Goal: Task Accomplishment & Management: Complete application form

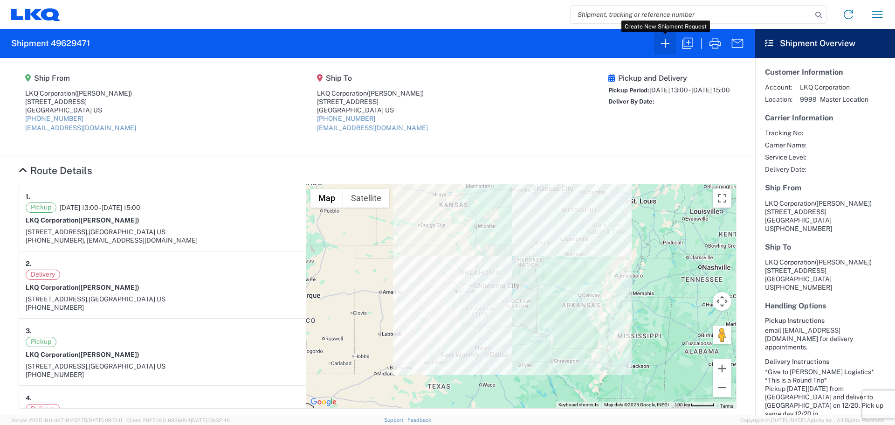
click at [667, 44] on icon "button" at bounding box center [665, 43] width 15 height 15
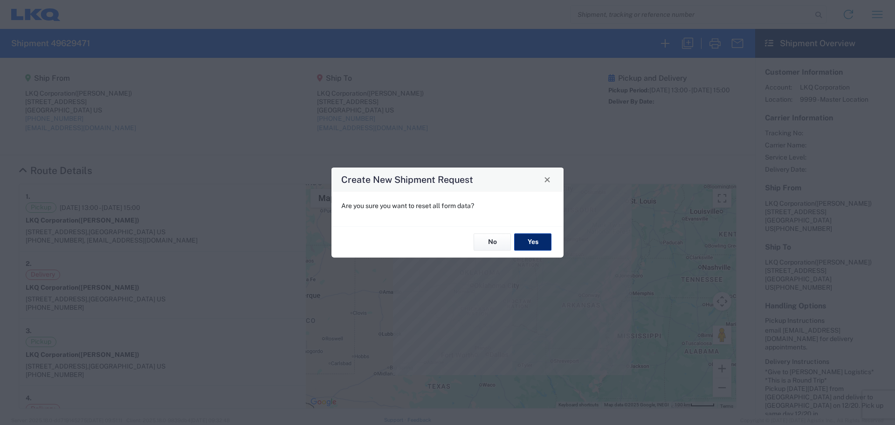
click at [530, 241] on button "Yes" at bounding box center [532, 242] width 37 height 17
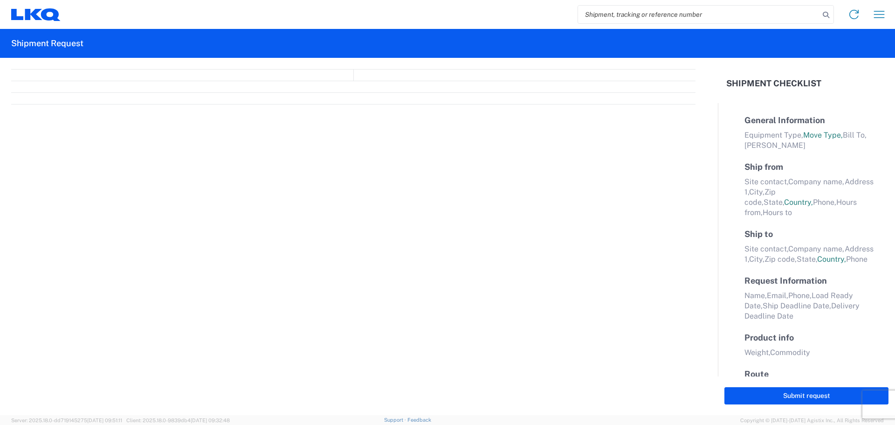
select select "FULL"
select select "LBS"
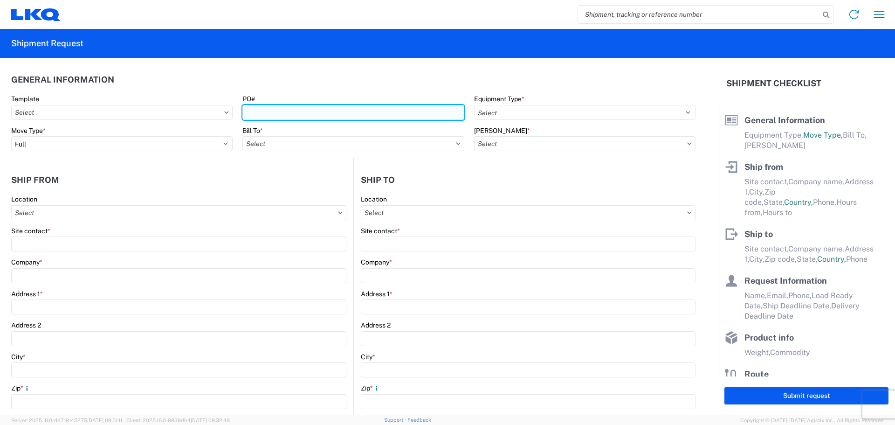
click at [287, 112] on input "PO#" at bounding box center [352, 112] width 221 height 15
type input "Summit091225"
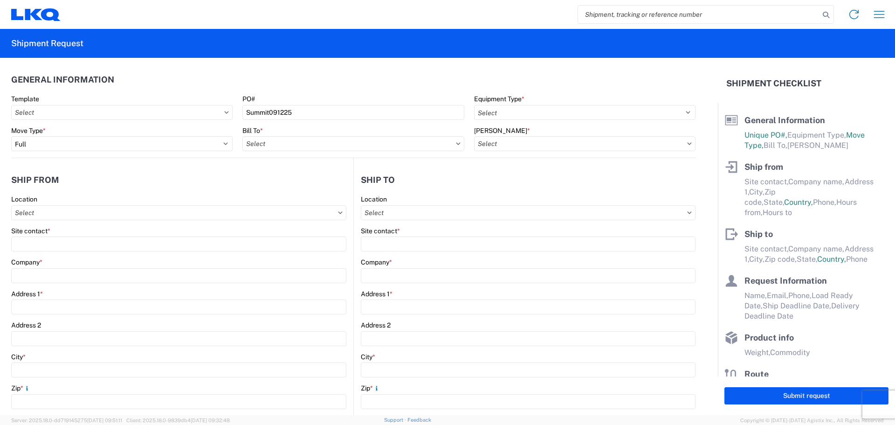
click at [322, 84] on header "General Information" at bounding box center [353, 79] width 684 height 21
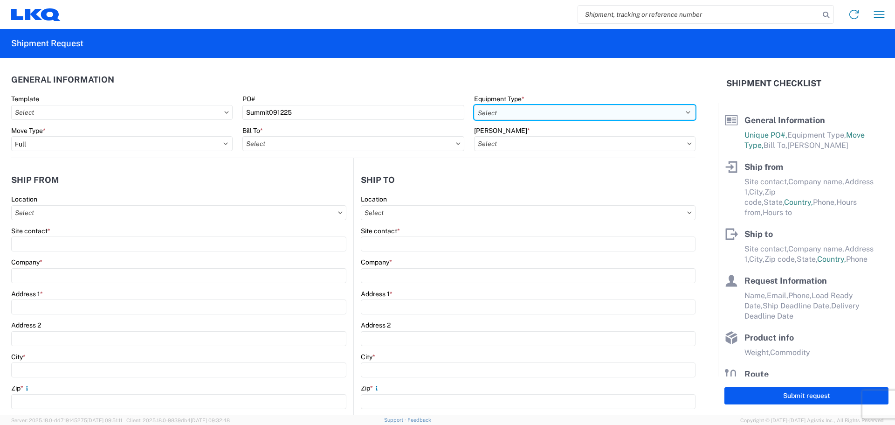
click at [509, 109] on select "Select 53’ Dry Van Flatbed Dropdeck (van) Lowboy (flatbed) Rail" at bounding box center [584, 112] width 221 height 15
select select "STDV"
click at [474, 105] on select "Select 53’ Dry Van Flatbed Dropdeck (van) Lowboy (flatbed) Rail" at bounding box center [584, 112] width 221 height 15
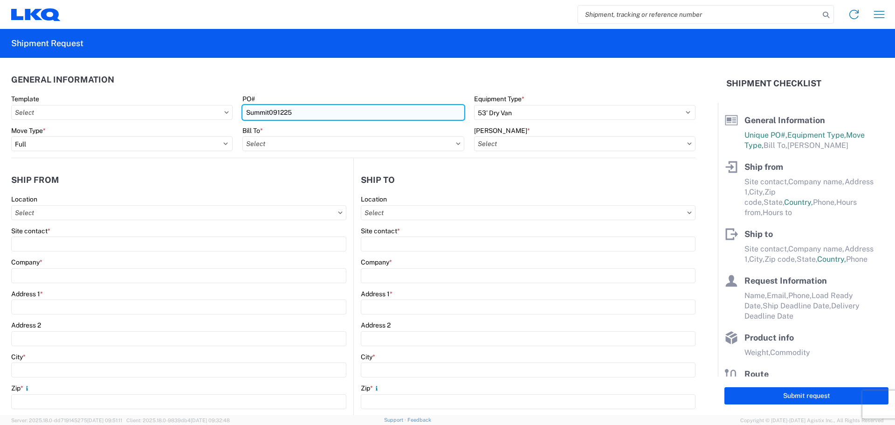
click at [244, 114] on input "Summit091225" at bounding box center [352, 112] width 221 height 15
drag, startPoint x: 268, startPoint y: 113, endPoint x: 294, endPoint y: 120, distance: 26.0
click at [272, 114] on input "Summit091225" at bounding box center [352, 112] width 221 height 15
type input "SummitHotShot091225"
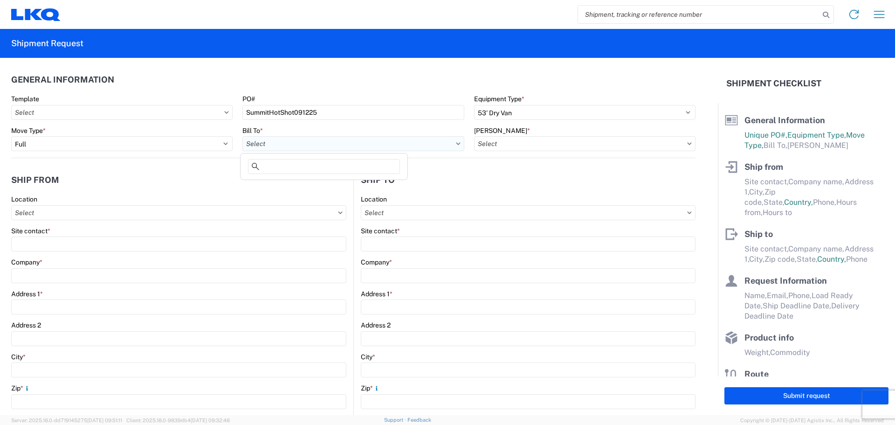
click at [285, 142] on input "Bill To *" at bounding box center [352, 143] width 221 height 15
type input "1882"
click at [278, 188] on div "1882 - North American ATK Corporation" at bounding box center [323, 185] width 163 height 15
type input "1882 - North American ATK Corporation"
click at [511, 144] on input "[PERSON_NAME] *" at bounding box center [584, 143] width 221 height 15
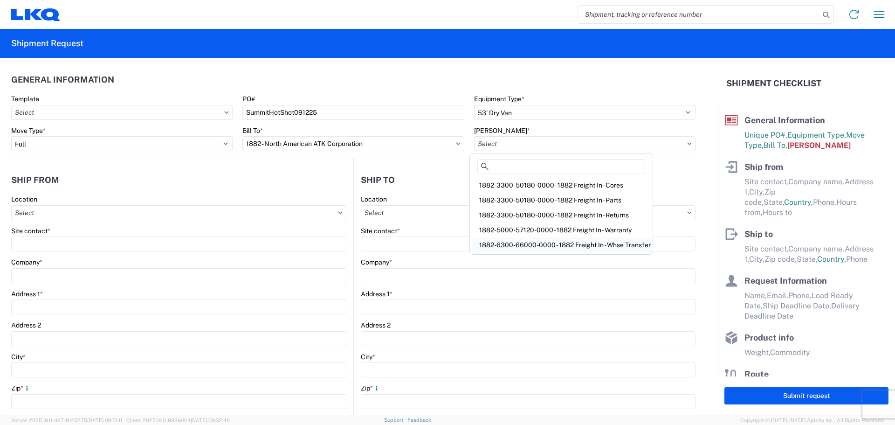
click at [569, 240] on div "1882-6300-66000-0000 - 1882 Freight In - Whse Transfer" at bounding box center [561, 244] width 179 height 15
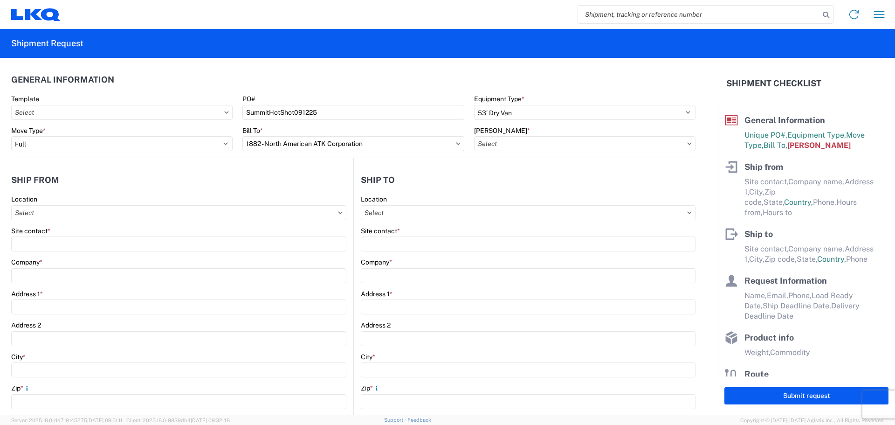
type input "1882-6300-66000-0000 - 1882 Freight In - Whse Transfer"
click at [429, 173] on header "Ship to" at bounding box center [525, 179] width 342 height 21
click at [509, 145] on input "1882-6300-66000-0000 - 1882 Freight In - Whse Transfer" at bounding box center [584, 143] width 221 height 15
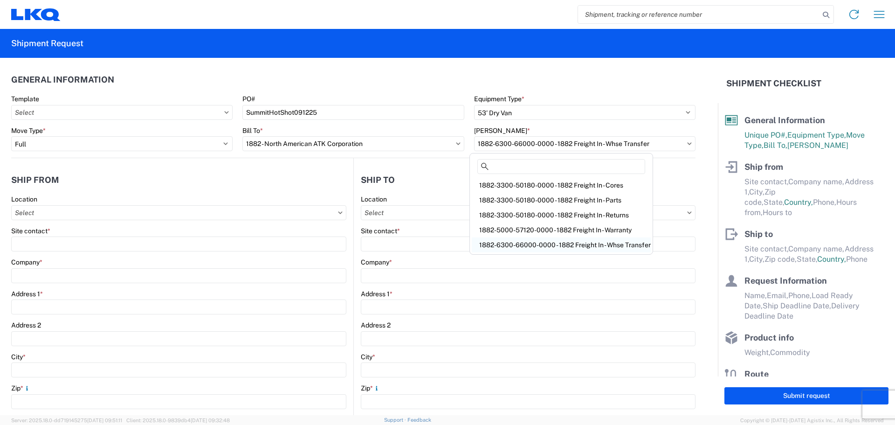
click at [509, 242] on div "1882-6300-66000-0000 - 1882 Freight In - Whse Transfer" at bounding box center [561, 244] width 179 height 15
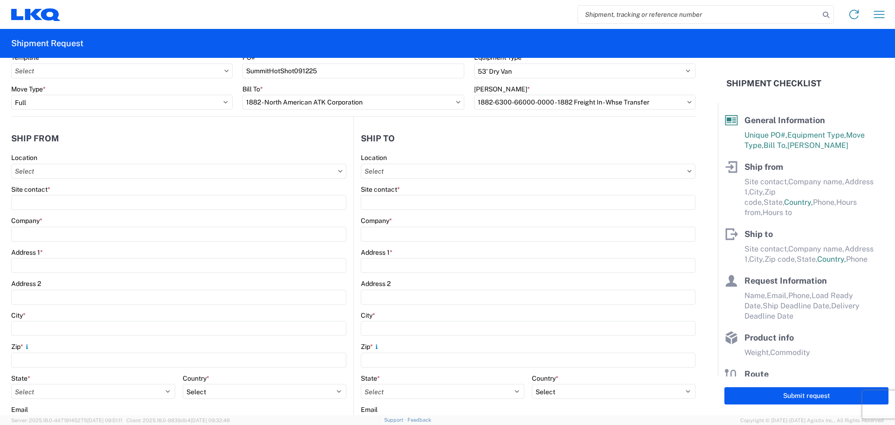
scroll to position [62, 0]
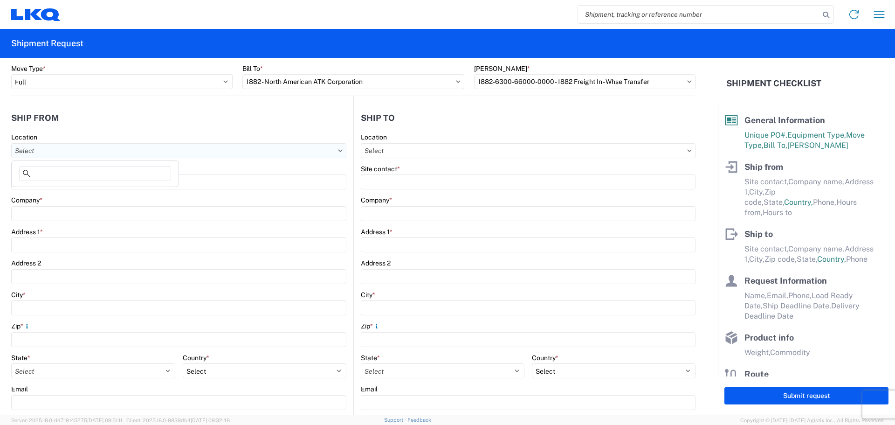
click at [56, 149] on input "Location" at bounding box center [178, 150] width 335 height 15
type input "1882"
click at [53, 193] on div "1882 - North American ATK Corporation" at bounding box center [95, 192] width 163 height 15
type input "1882 - North American ATK Corporation"
type input "LKQ Corporation"
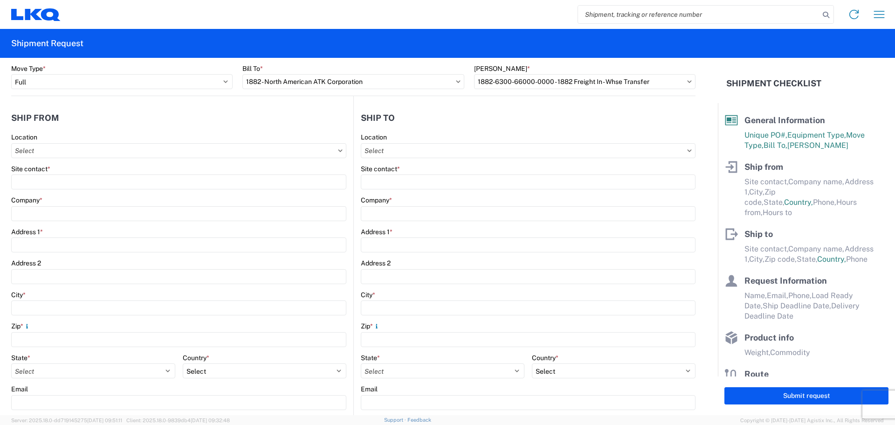
type input "[STREET_ADDRESS]"
type input "[GEOGRAPHIC_DATA]"
type input "75050"
select select "[GEOGRAPHIC_DATA]"
select select "US"
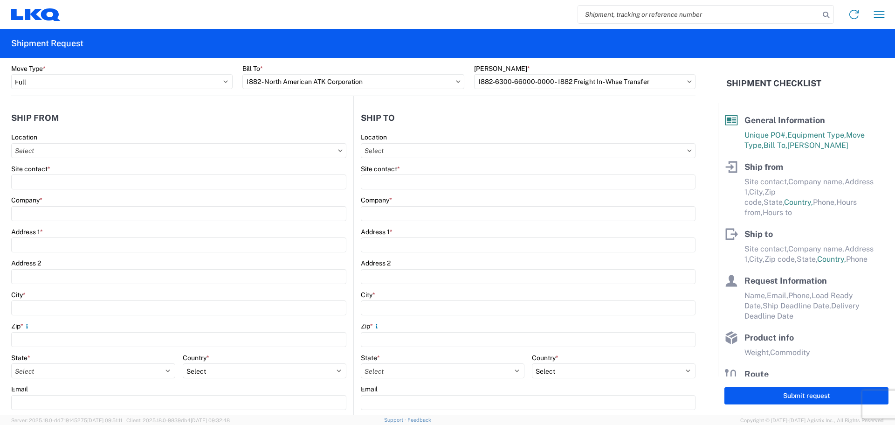
type input "[PHONE_NUMBER]"
type input "07:00"
type input "17:00"
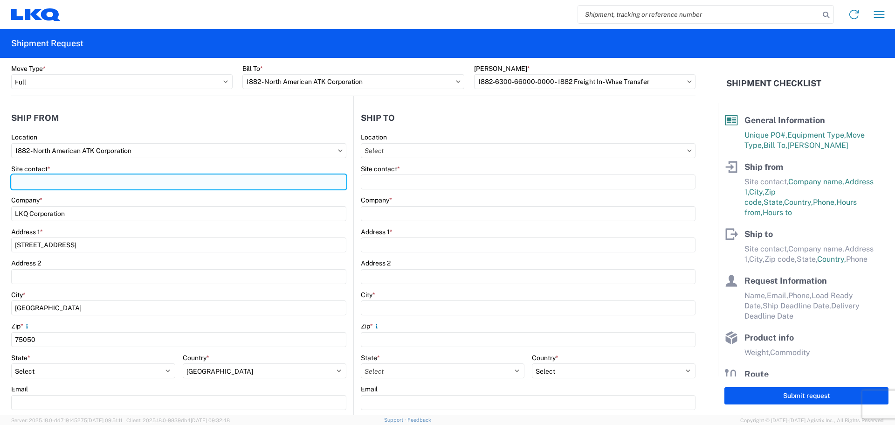
click at [49, 182] on input "Site contact *" at bounding box center [178, 181] width 335 height 15
type input "[PERSON_NAME]"
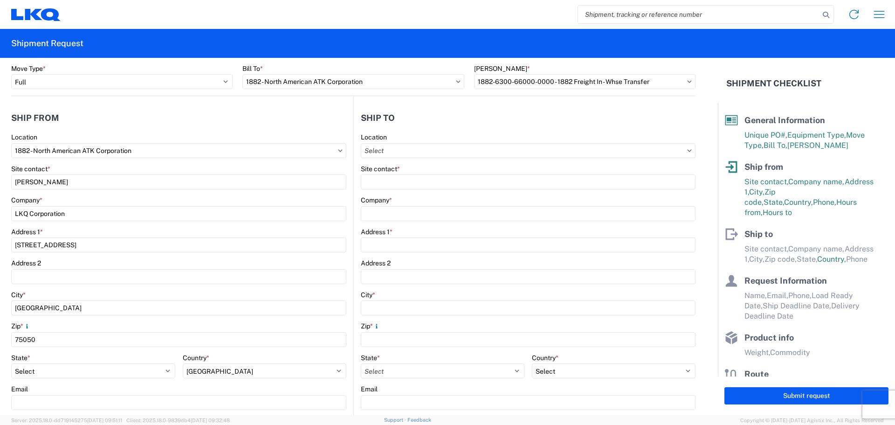
click at [98, 103] on agx-shipment-stop-widget-v2 "Ship from 1882 Location 1882 - North American ATK Corporation Site contact * [P…" at bounding box center [182, 298] width 342 height 405
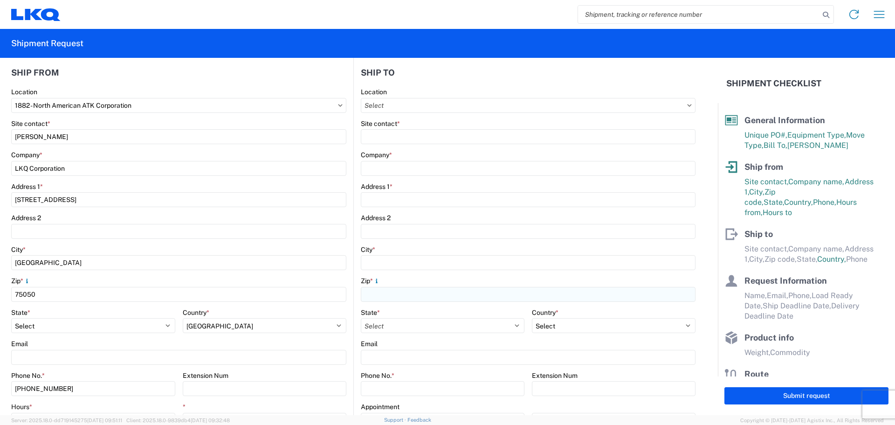
scroll to position [124, 0]
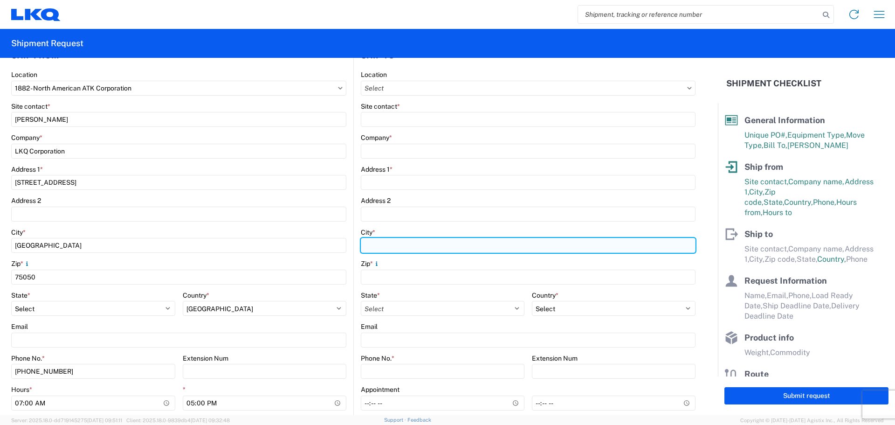
click at [394, 243] on input "City *" at bounding box center [528, 245] width 335 height 15
type input "[GEOGRAPHIC_DATA]"
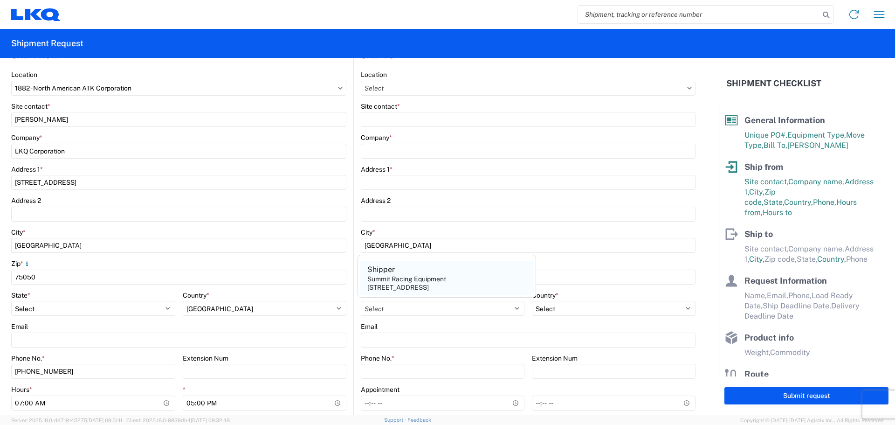
click at [421, 281] on div "Summit Racing Equipment" at bounding box center [406, 279] width 79 height 8
type input "Shipper"
type input "Summit Racing Equipment"
type input "[STREET_ADDRESS]"
type input "76018"
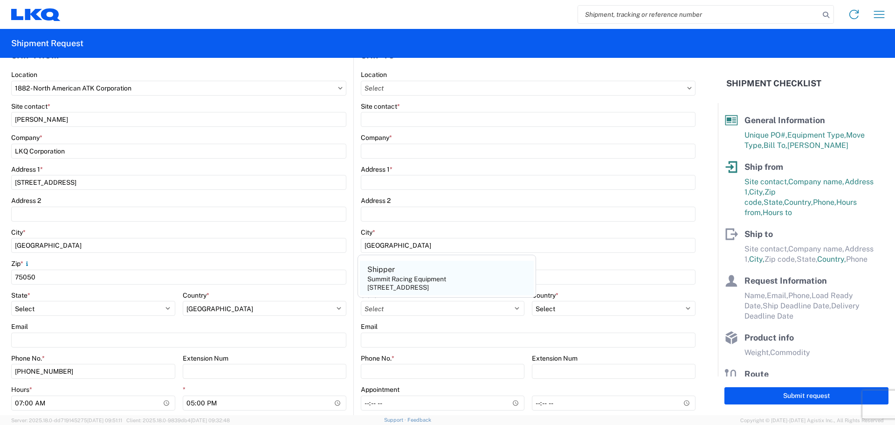
select select "[GEOGRAPHIC_DATA]"
select select "US"
type input "[EMAIL_ADDRESS][DOMAIN_NAME]"
type input "[PHONE_NUMBER]"
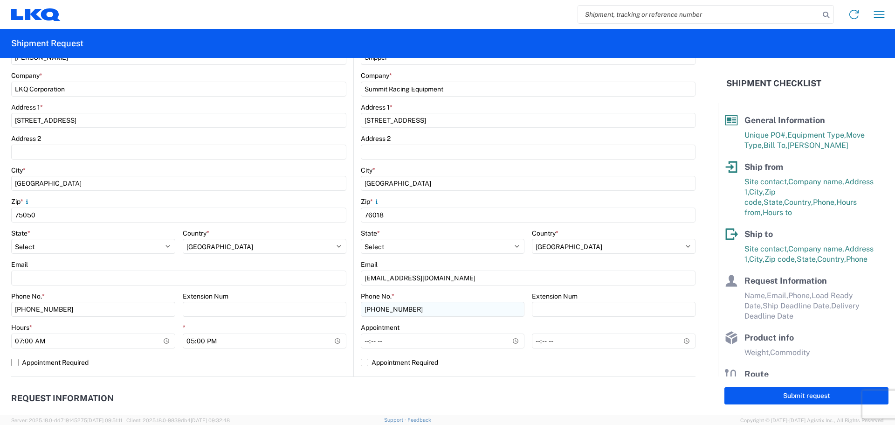
scroll to position [248, 0]
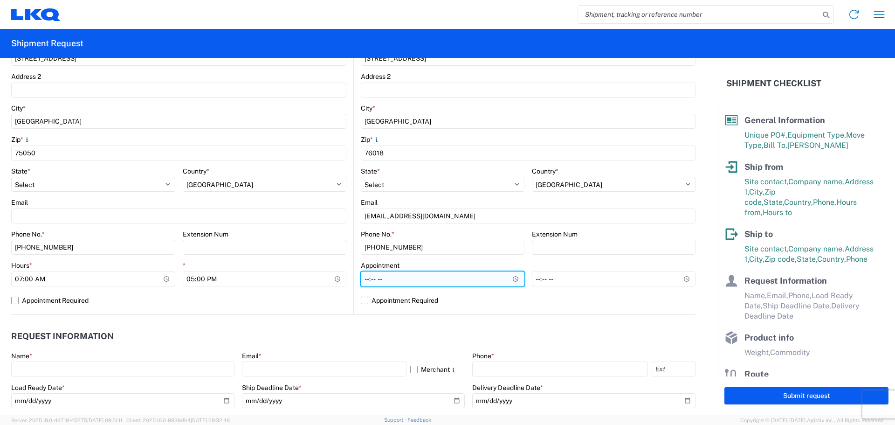
click at [363, 279] on input "Hours *" at bounding box center [443, 278] width 164 height 15
type input "08:00"
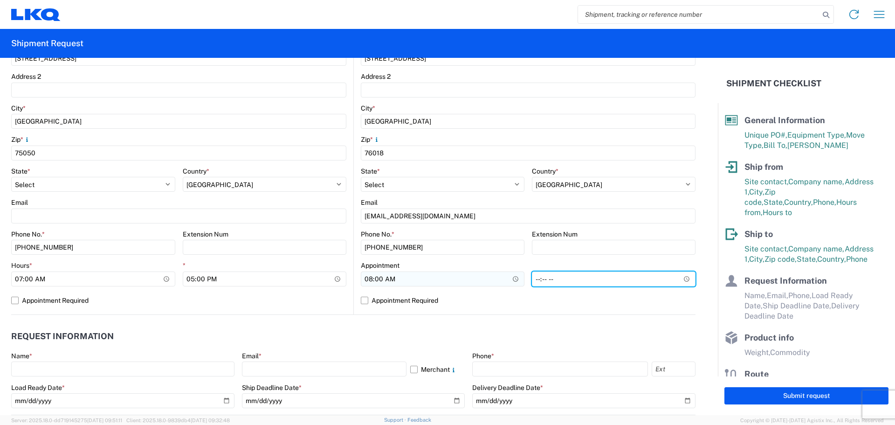
type input "15:00"
click at [322, 317] on agx-request-info "Request Information Name * Email * Merchant Phone * Load Ready Date * Ship Dead…" at bounding box center [353, 365] width 684 height 100
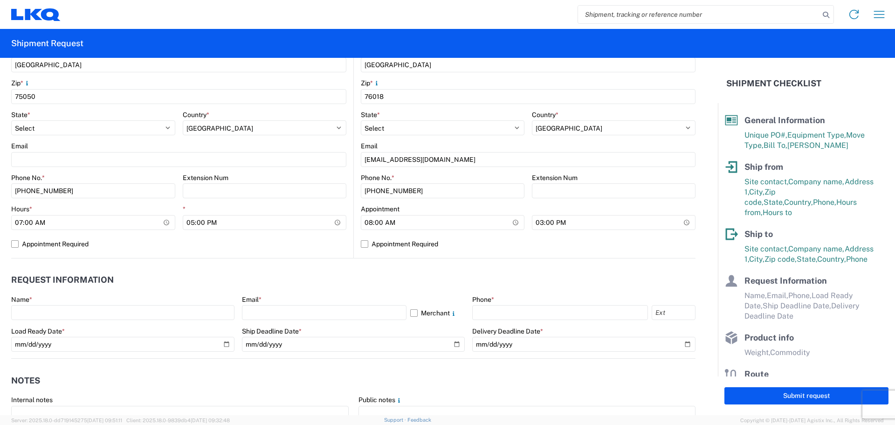
scroll to position [373, 0]
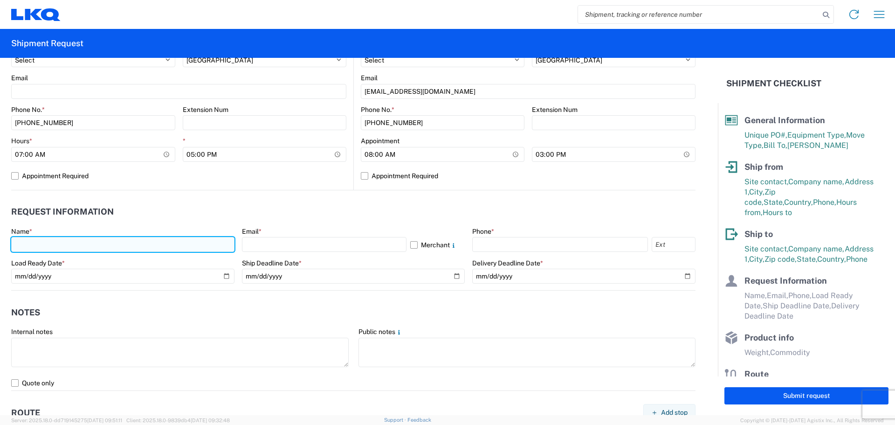
click at [41, 243] on input "text" at bounding box center [122, 244] width 223 height 15
type input "[PERSON_NAME]"
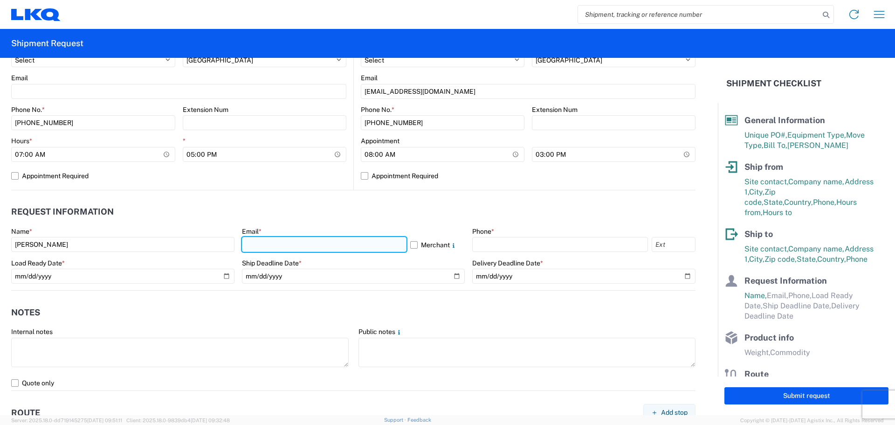
click at [268, 241] on input "text" at bounding box center [324, 244] width 165 height 15
type input "[EMAIL_ADDRESS][DOMAIN_NAME]"
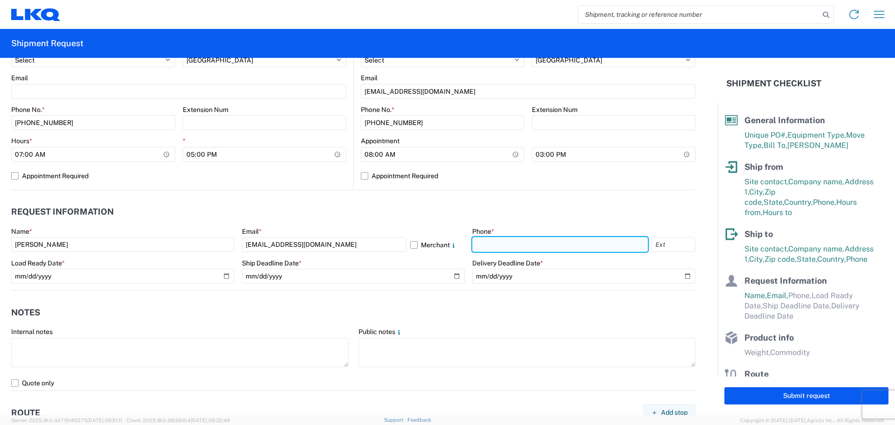
click at [487, 241] on input "text" at bounding box center [560, 244] width 176 height 15
type input "[PHONE_NUMBER]"
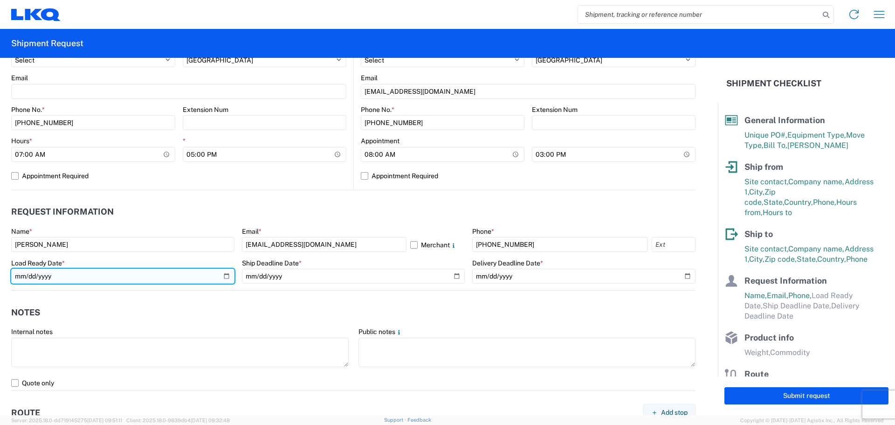
click at [224, 277] on input "date" at bounding box center [122, 275] width 223 height 15
type input "[DATE]"
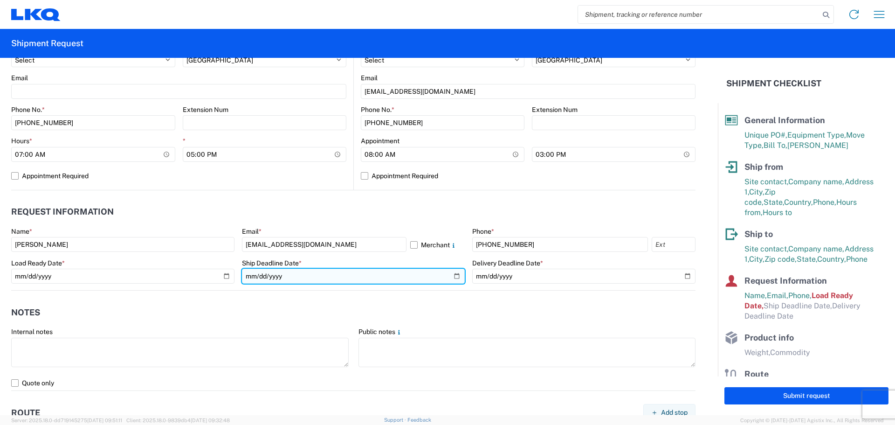
click at [453, 276] on input "date" at bounding box center [353, 275] width 223 height 15
type input "[DATE]"
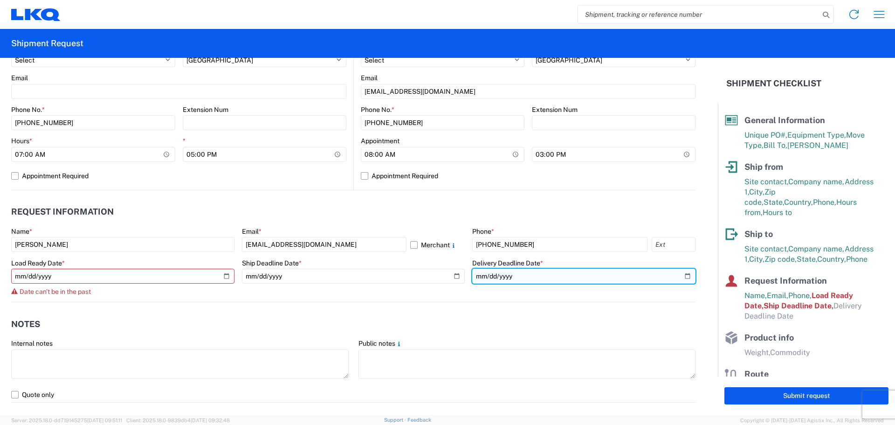
click at [681, 276] on input "date" at bounding box center [583, 275] width 223 height 15
type input "[DATE]"
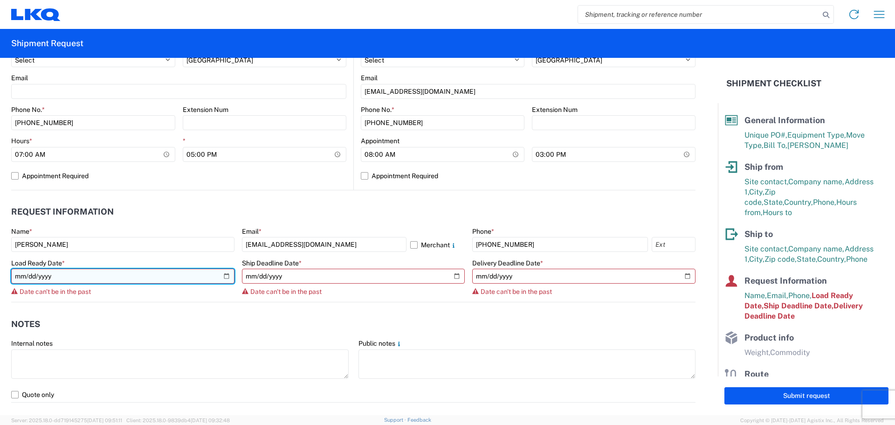
click at [224, 275] on input "[DATE]" at bounding box center [122, 275] width 223 height 15
type input "[DATE]"
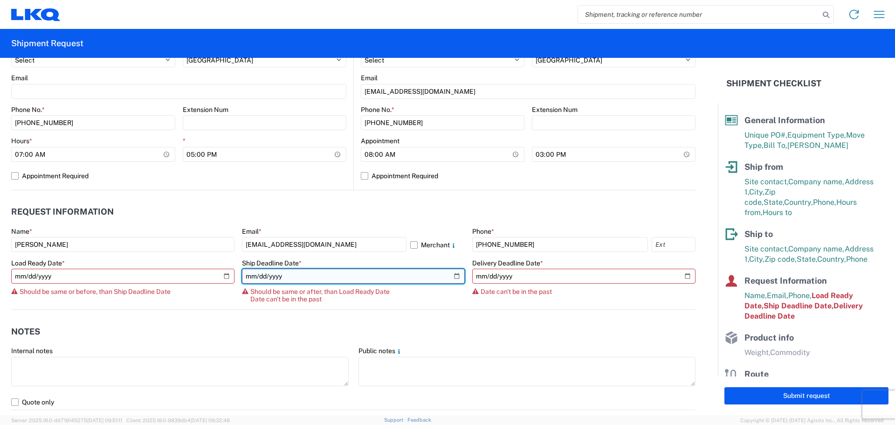
click at [450, 275] on input "[DATE]" at bounding box center [353, 275] width 223 height 15
type input "[DATE]"
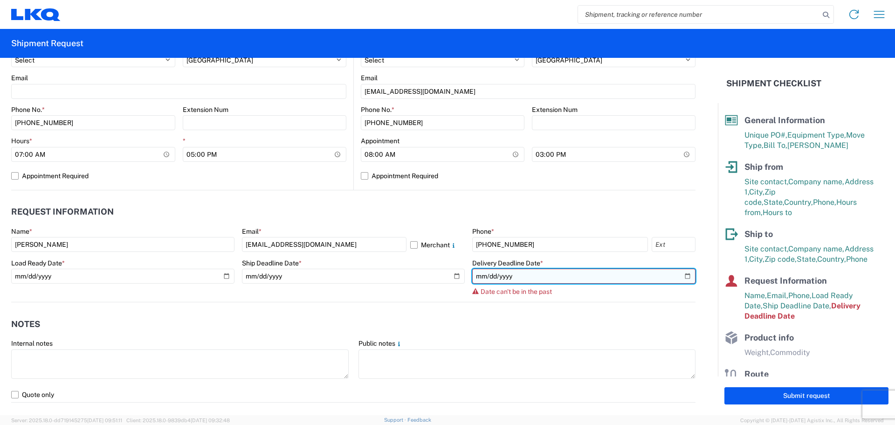
click at [682, 273] on input "[DATE]" at bounding box center [583, 275] width 223 height 15
type input "[DATE]"
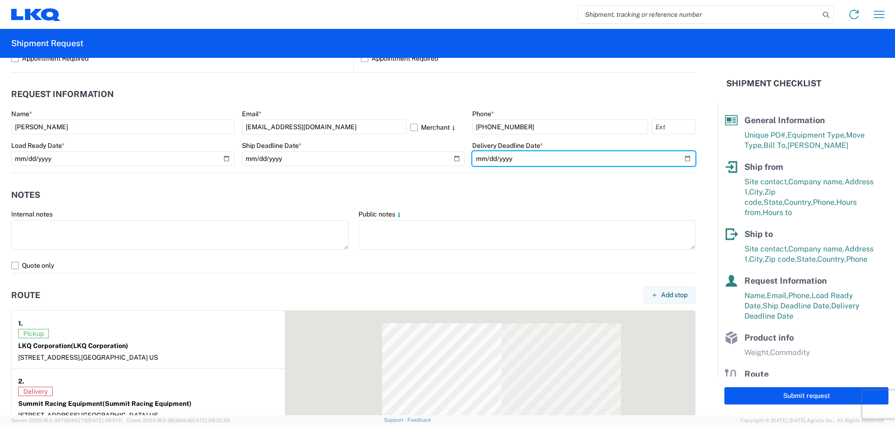
scroll to position [497, 0]
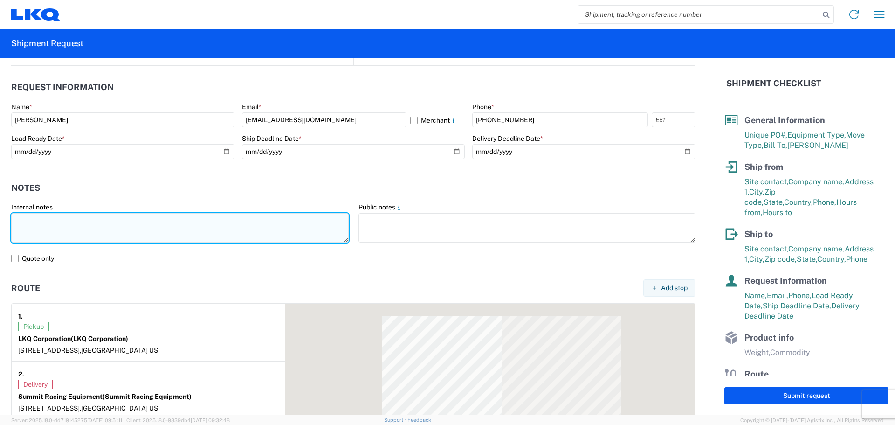
click at [55, 231] on textarea at bounding box center [179, 227] width 337 height 29
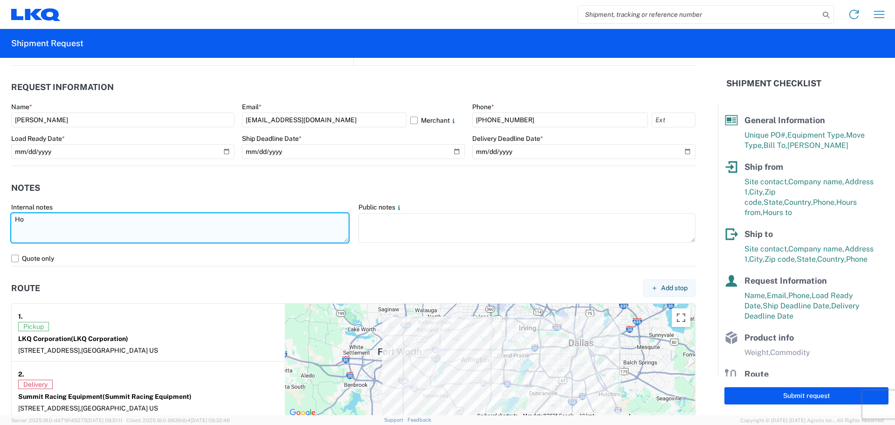
type textarea "H"
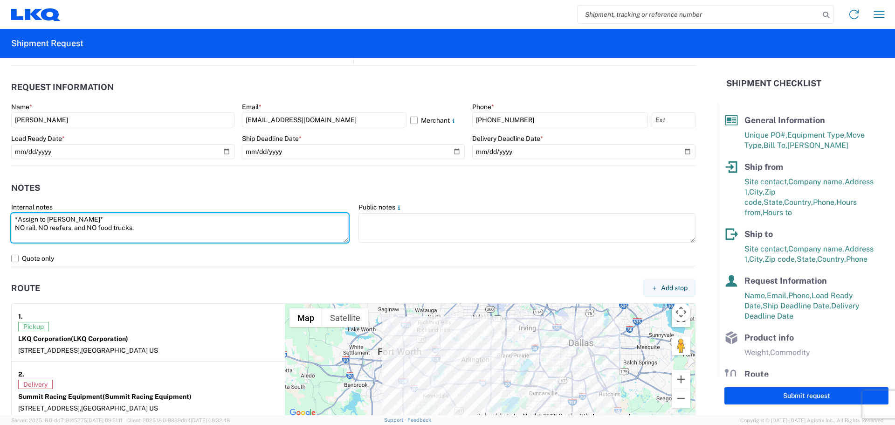
drag, startPoint x: 138, startPoint y: 229, endPoint x: 1, endPoint y: 217, distance: 137.1
click at [1, 217] on form "General Information Template PO# SummitHotShot091225 Equipment Type * Select 53…" at bounding box center [359, 236] width 718 height 357
type textarea "*Assign to [PERSON_NAME]* NO rail, NO reefers, and NO food trucks."
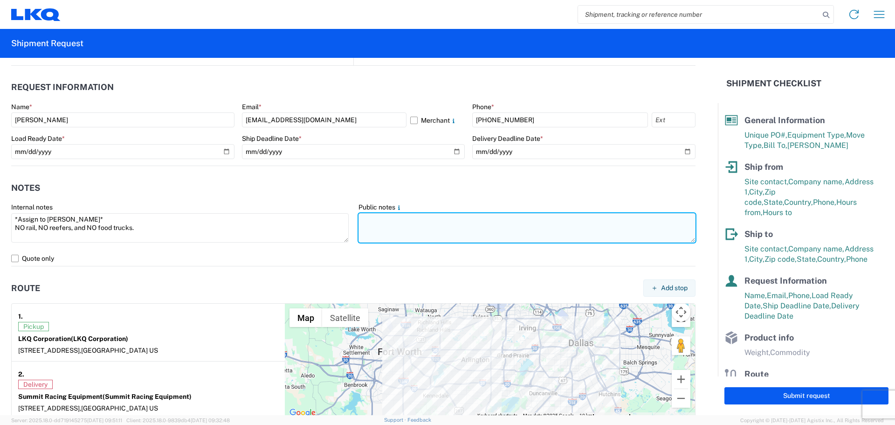
click at [442, 227] on textarea at bounding box center [526, 227] width 337 height 29
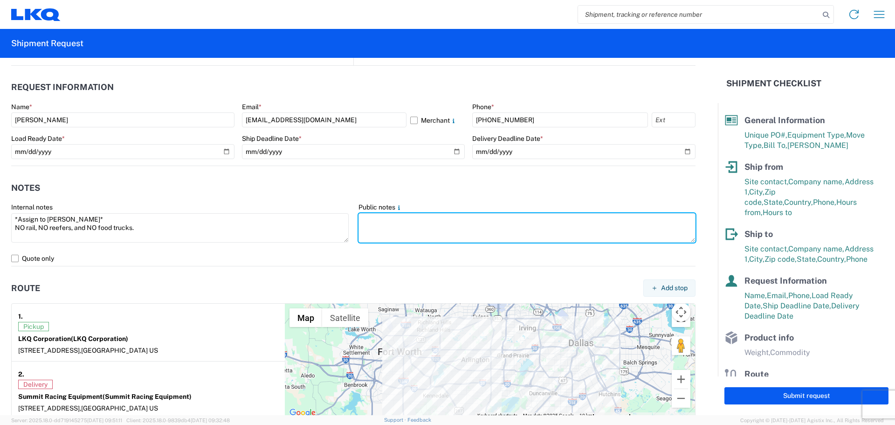
paste textarea "*Assign to [PERSON_NAME]* NO rail, NO reefers, and NO food trucks."
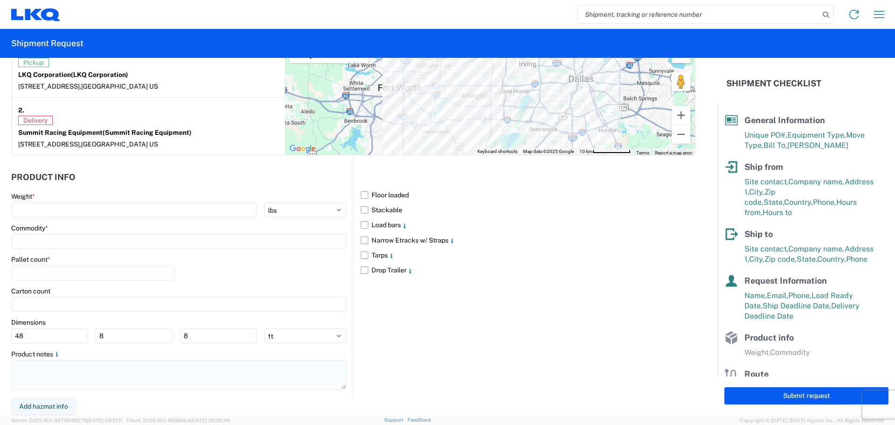
type textarea "*Assign to [PERSON_NAME]* NO rail, NO reefers, and NO food trucks."
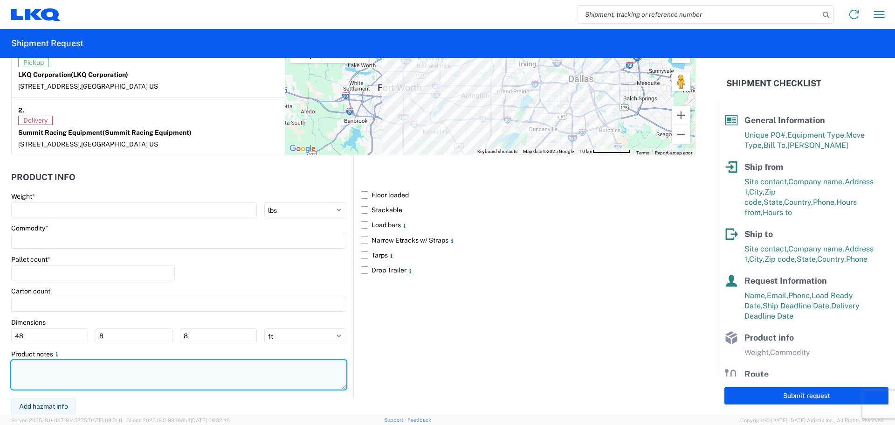
click at [45, 377] on textarea at bounding box center [178, 374] width 335 height 29
paste textarea "*Assign to [PERSON_NAME]* NO rail, NO reefers, and NO food trucks."
type textarea "*Assign to [PERSON_NAME]* NO rail, NO reefers, and NO food trucks."
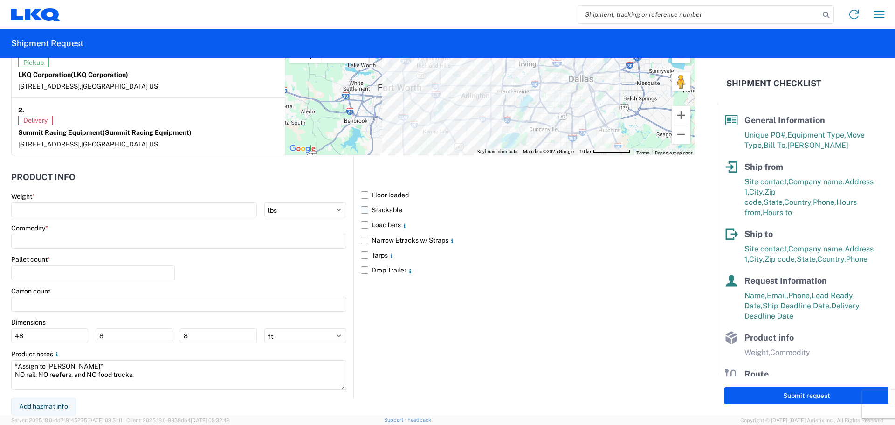
click at [366, 208] on label "Stackable" at bounding box center [528, 209] width 335 height 15
click at [0, 0] on input "Stackable" at bounding box center [0, 0] width 0 height 0
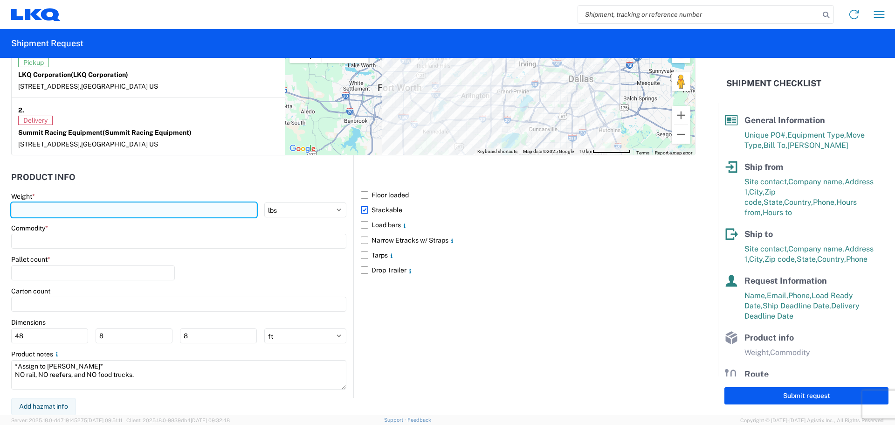
click at [48, 209] on input "number" at bounding box center [134, 209] width 246 height 15
type input "40000"
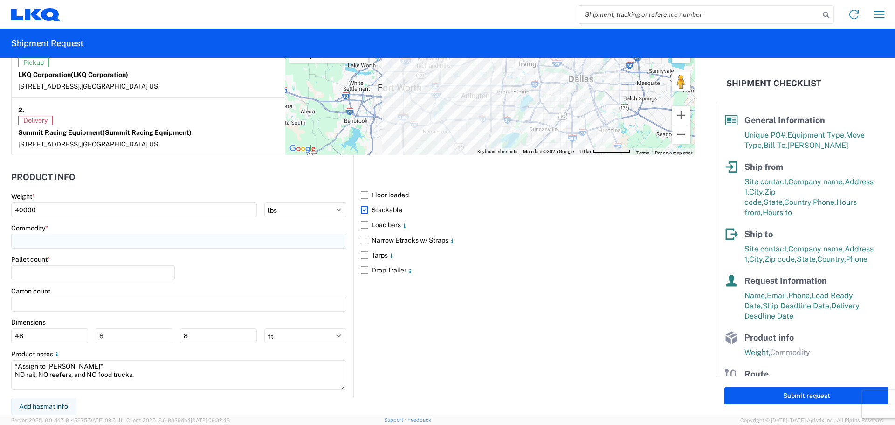
click at [40, 247] on input at bounding box center [178, 241] width 335 height 15
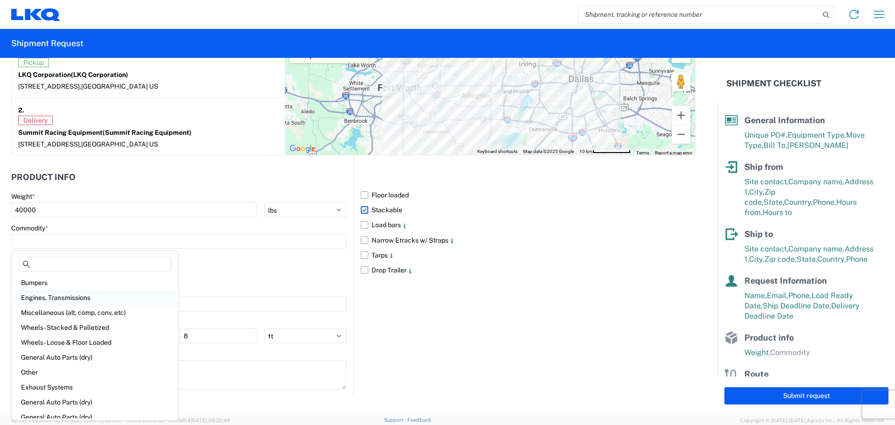
click at [68, 297] on div "Engines, Transmissions" at bounding box center [95, 297] width 163 height 15
type input "Engines, Transmissions"
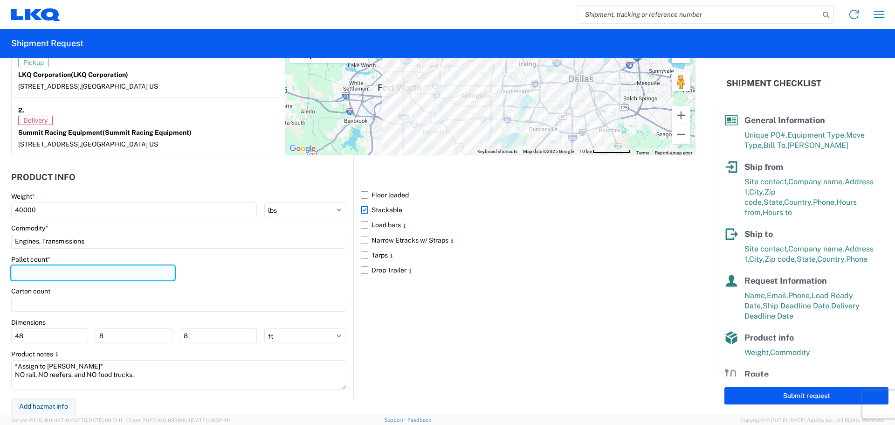
click at [54, 271] on input "number" at bounding box center [93, 272] width 164 height 15
type input "40"
click at [213, 272] on div "Pallet count * 40" at bounding box center [178, 271] width 335 height 32
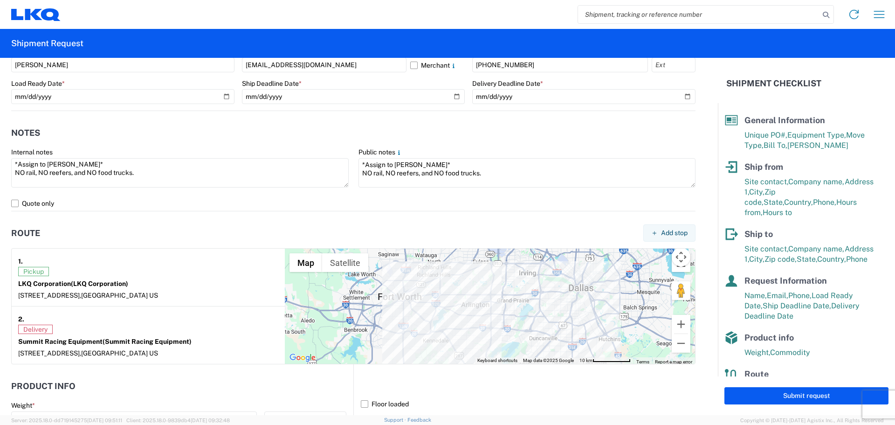
scroll to position [559, 0]
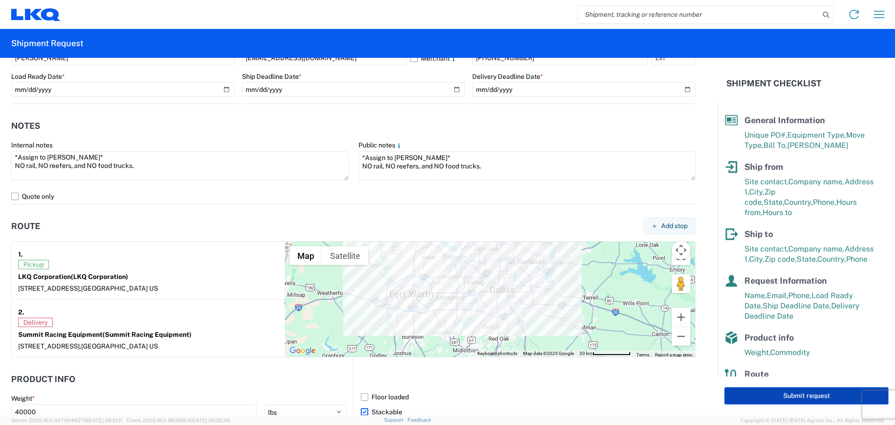
click at [799, 396] on button "Submit request" at bounding box center [806, 395] width 164 height 17
select select "US"
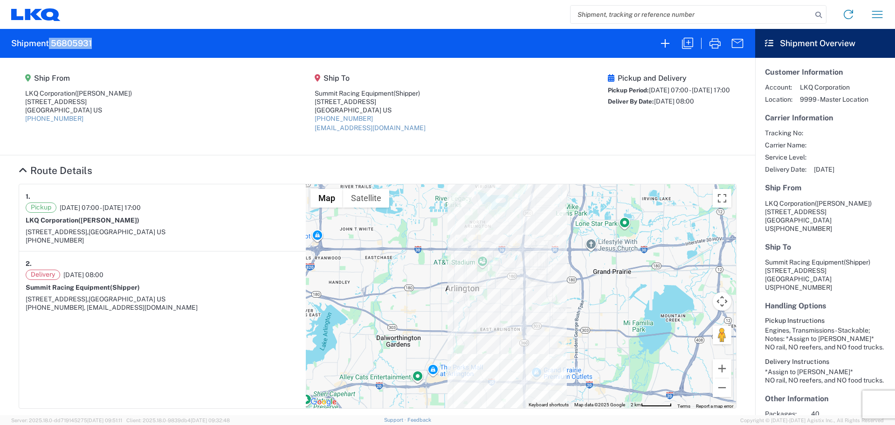
drag, startPoint x: 49, startPoint y: 43, endPoint x: 92, endPoint y: 45, distance: 42.9
click at [92, 45] on agx-form-header "Shipment 56805931" at bounding box center [377, 43] width 755 height 29
copy h2 "56805931"
